Goal: Task Accomplishment & Management: Manage account settings

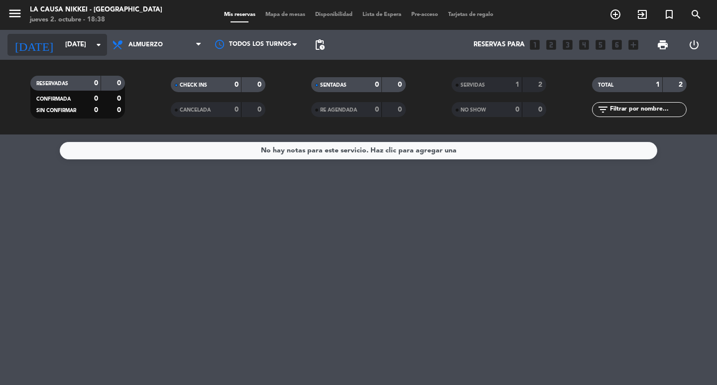
click at [100, 46] on icon "arrow_drop_down" at bounding box center [99, 45] width 12 height 12
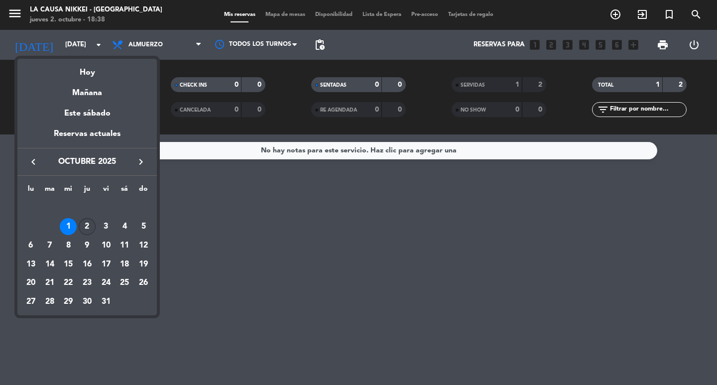
click at [91, 229] on div "2" at bounding box center [87, 226] width 17 height 17
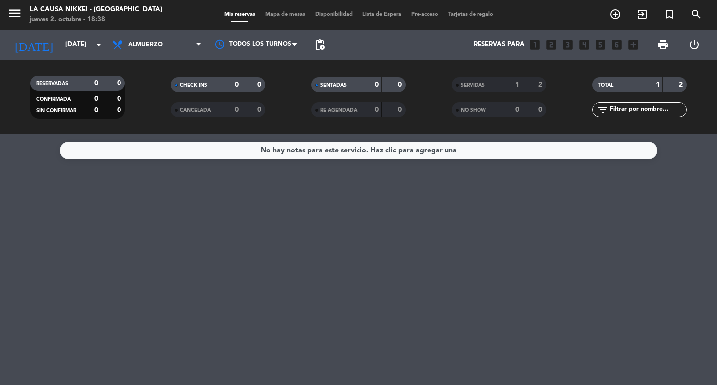
type input "[DEMOGRAPHIC_DATA][DATE]"
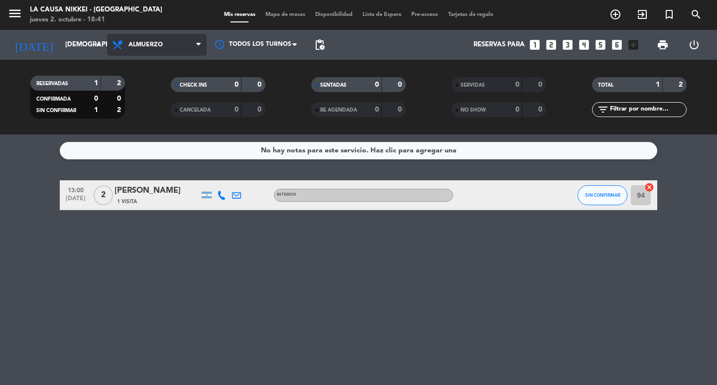
click at [187, 48] on span "Almuerzo" at bounding box center [157, 45] width 100 height 22
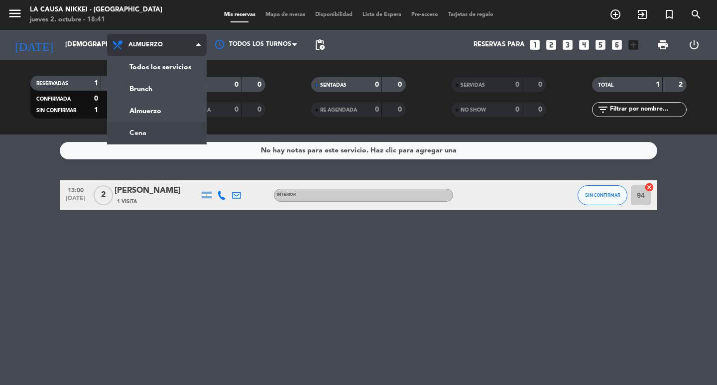
click at [151, 130] on div "menu La Causa Nikkei - [GEOGRAPHIC_DATA] [DATE] 2. octubre - 18:41 Mis reservas…" at bounding box center [358, 67] width 717 height 134
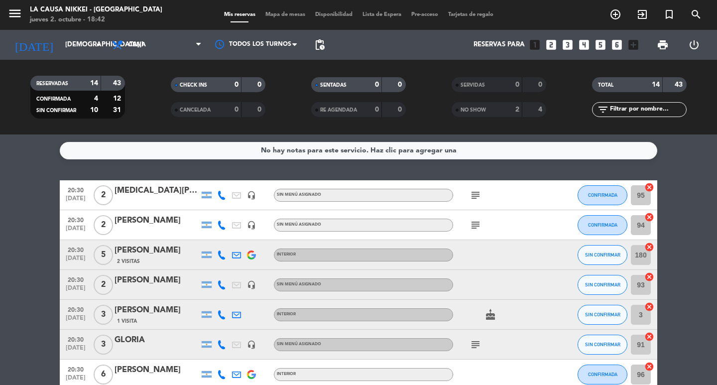
click at [133, 290] on div at bounding box center [157, 291] width 85 height 8
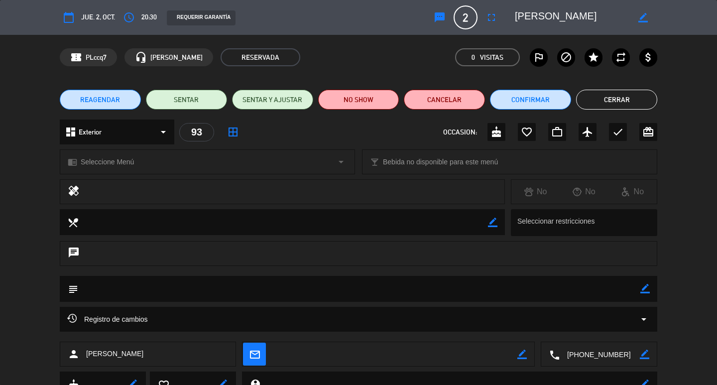
click at [644, 18] on icon "border_color" at bounding box center [642, 17] width 9 height 9
click at [148, 16] on span "20:30" at bounding box center [148, 16] width 15 height 11
click at [137, 15] on div "access_time 20:30" at bounding box center [138, 17] width 37 height 18
click at [136, 15] on button "access_time" at bounding box center [129, 17] width 18 height 18
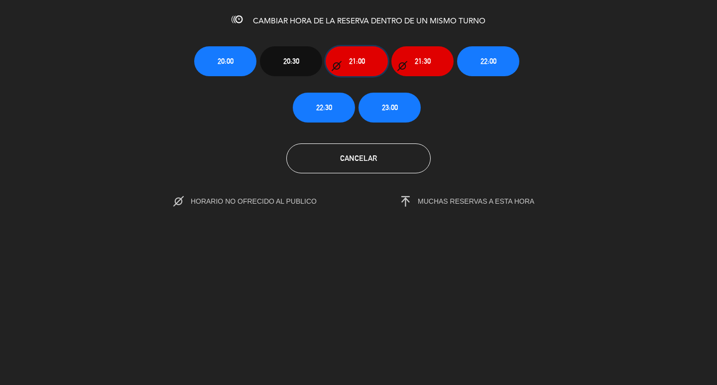
click at [359, 58] on span "21:00" at bounding box center [357, 60] width 16 height 11
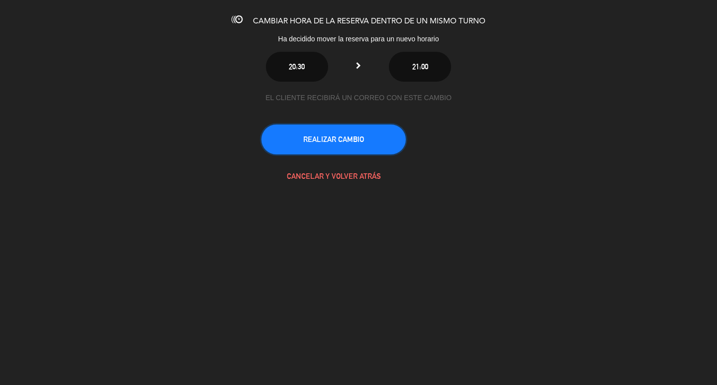
click at [364, 136] on button "REALIZAR CAMBIO" at bounding box center [333, 139] width 144 height 30
